Goal: Transaction & Acquisition: Purchase product/service

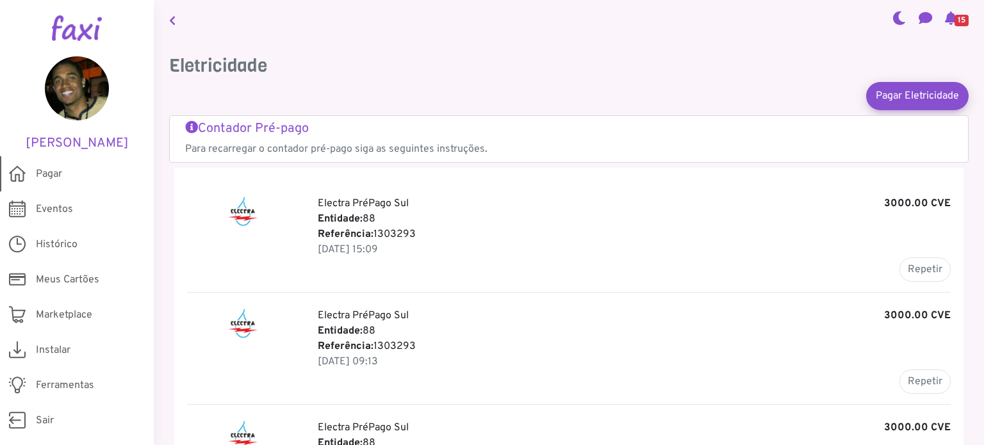
click at [58, 174] on span "Pagar" at bounding box center [49, 174] width 26 height 15
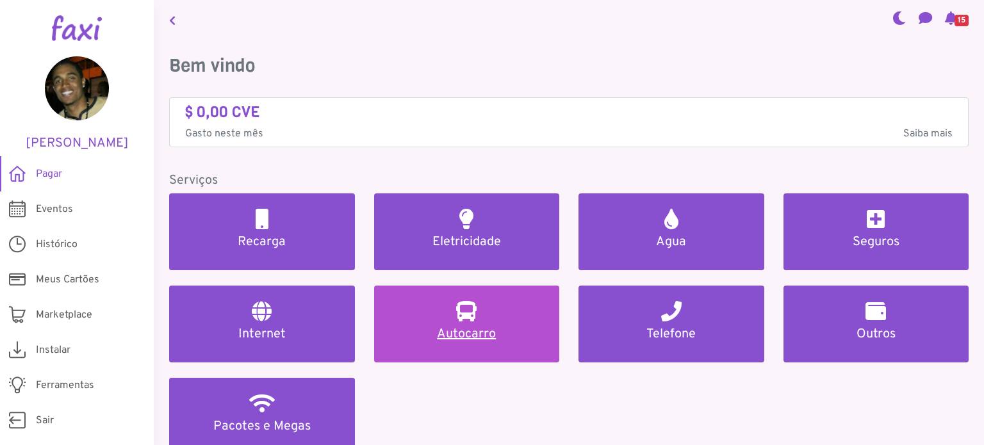
click at [523, 328] on h5 "Autocarro" at bounding box center [466, 334] width 155 height 15
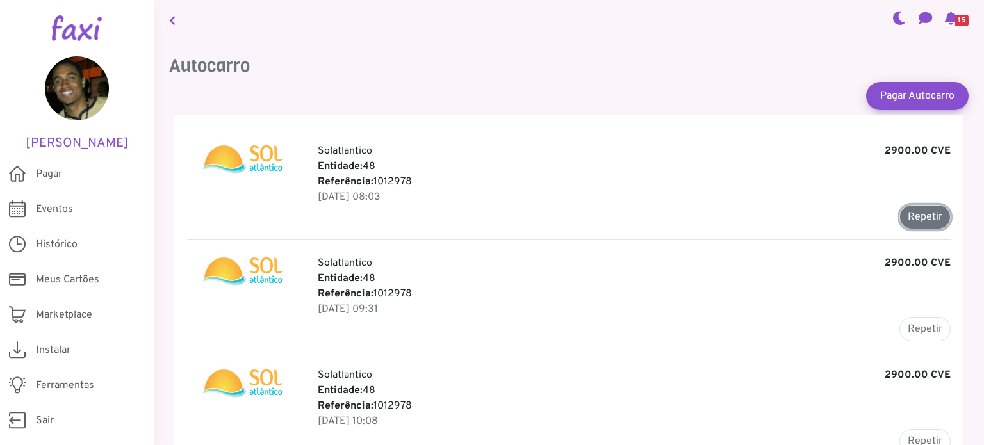
click at [913, 224] on button "Repetir" at bounding box center [924, 217] width 51 height 24
type input "*******"
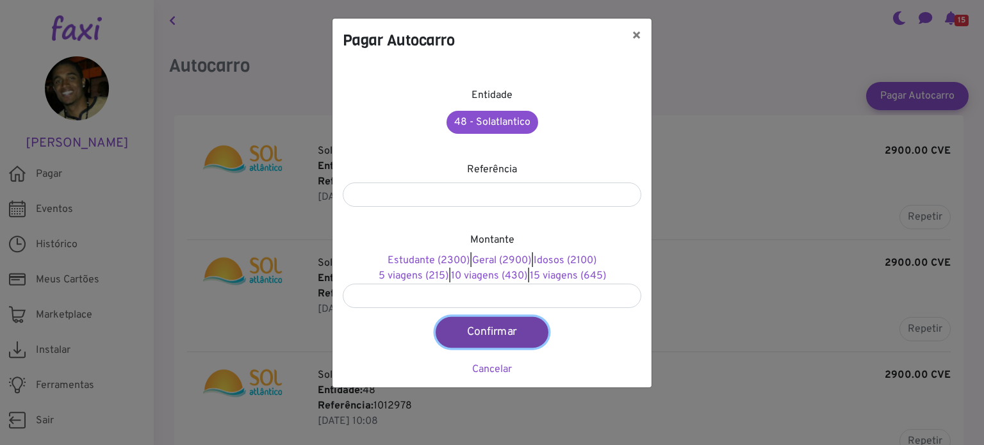
click at [478, 334] on button "Confirmar" at bounding box center [492, 332] width 113 height 31
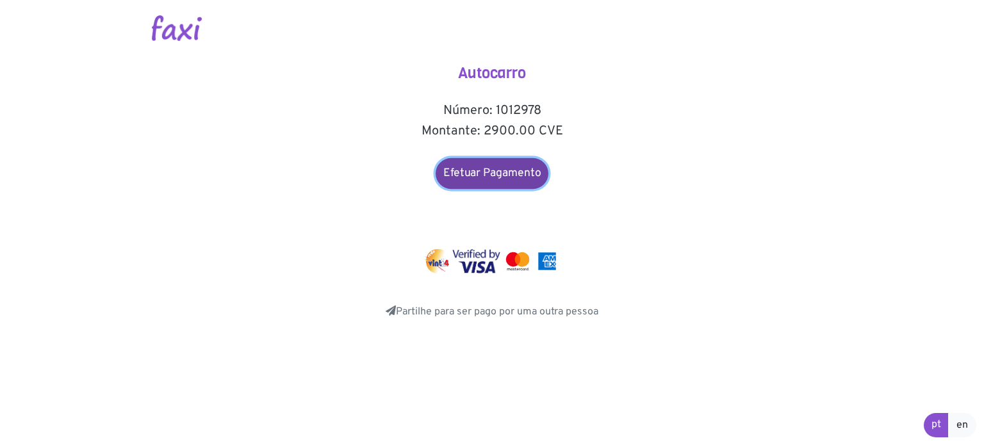
click at [486, 181] on link "Efetuar Pagamento" at bounding box center [492, 173] width 113 height 31
